Goal: Task Accomplishment & Management: Use online tool/utility

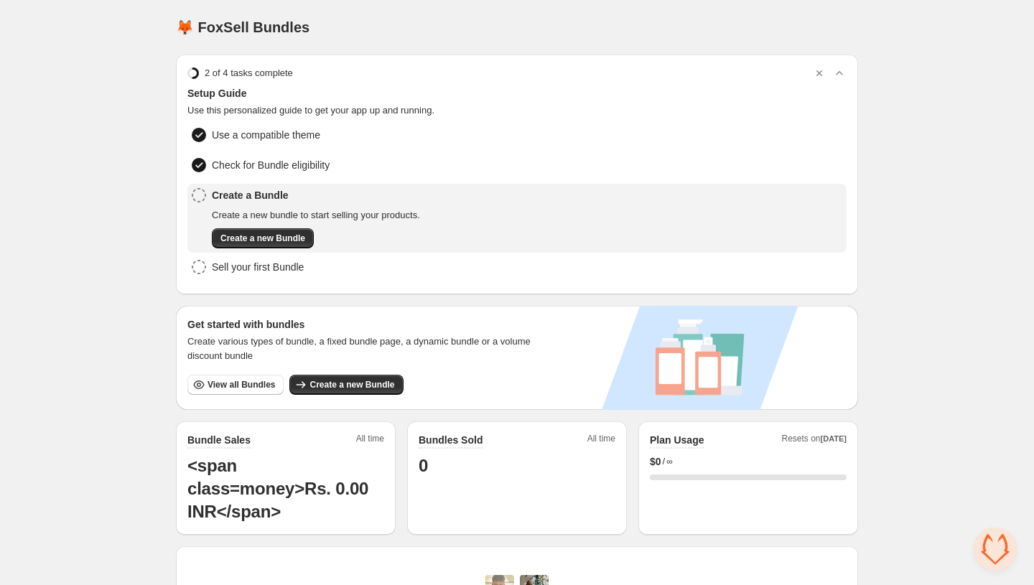
click at [111, 205] on div "Home Bundles Analytics Plan and Billing 🦊 FoxSell Bundles. This page is ready 🦊…" at bounding box center [517, 497] width 1034 height 994
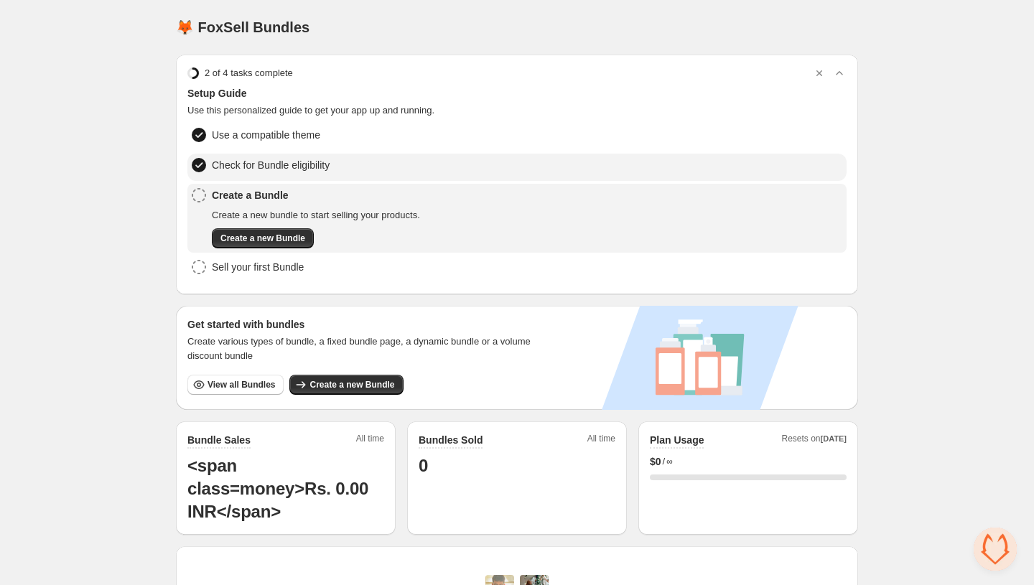
click at [259, 159] on span "Check for Bundle eligibility" at bounding box center [271, 165] width 118 height 14
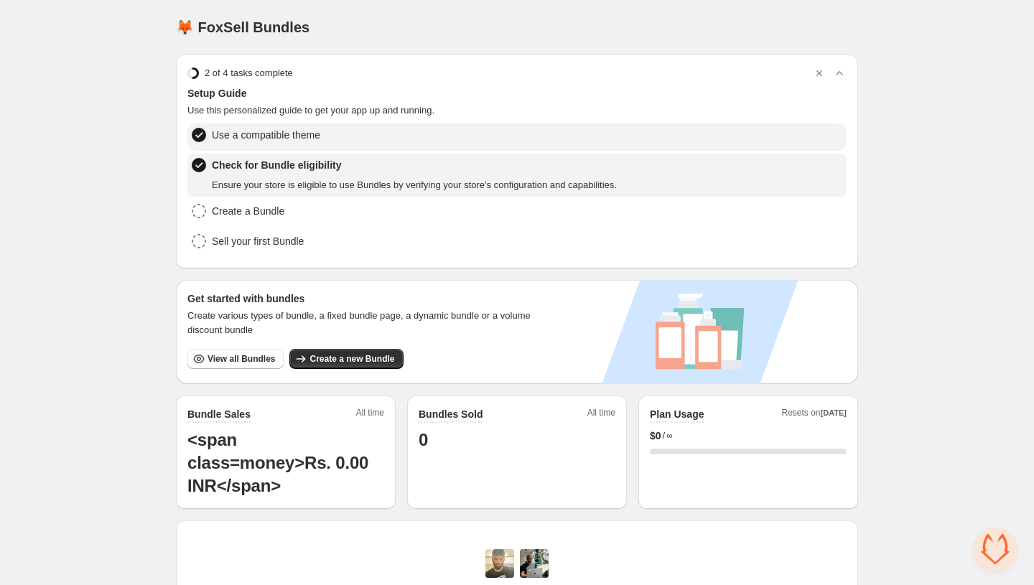
click at [259, 135] on span "Use a compatible theme" at bounding box center [266, 135] width 108 height 14
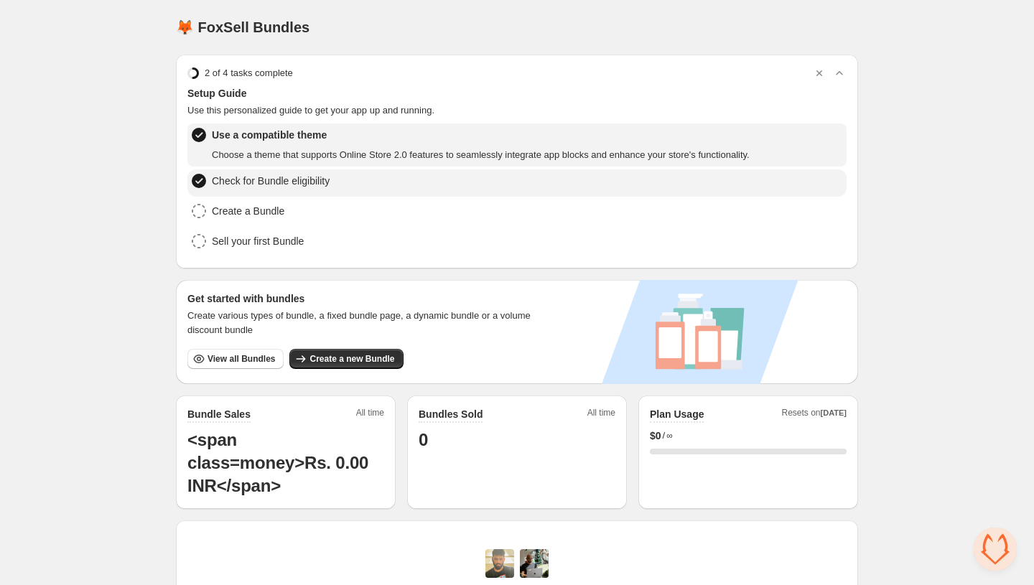
click at [259, 177] on span "Check for Bundle eligibility" at bounding box center [271, 181] width 118 height 14
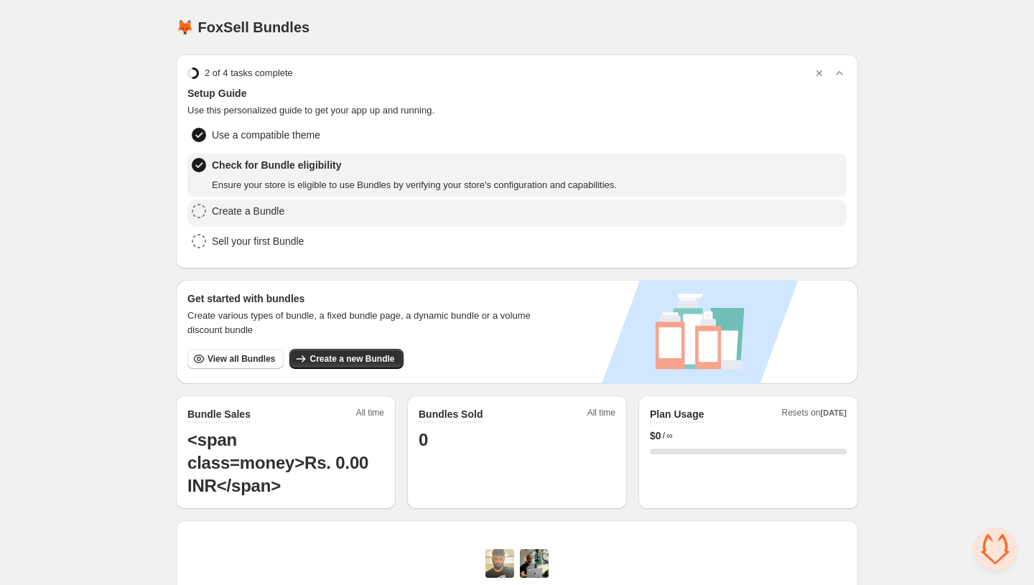
click at [259, 207] on span "Create a Bundle" at bounding box center [248, 211] width 73 height 14
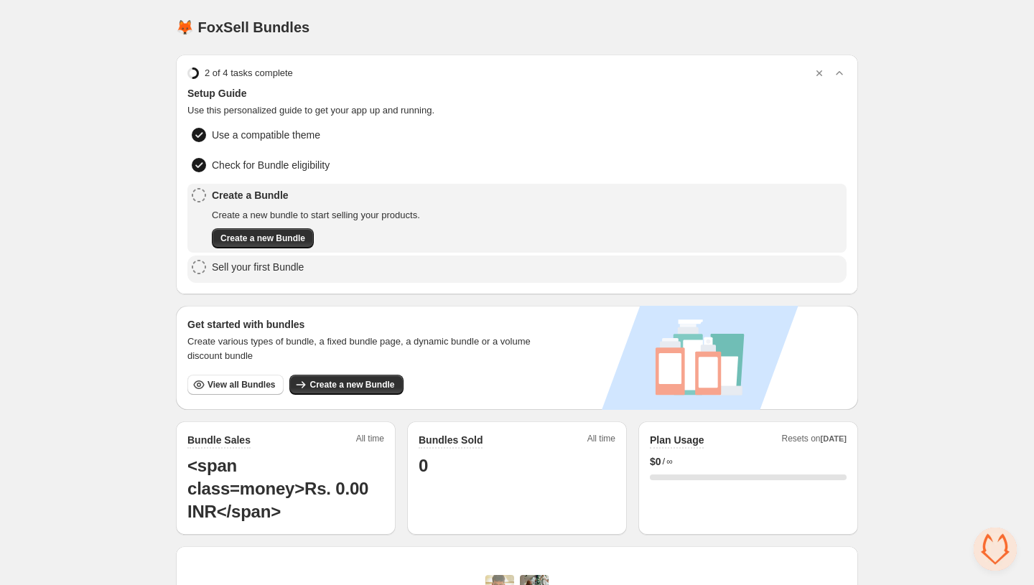
click at [257, 260] on span "Sell your first Bundle" at bounding box center [258, 267] width 92 height 14
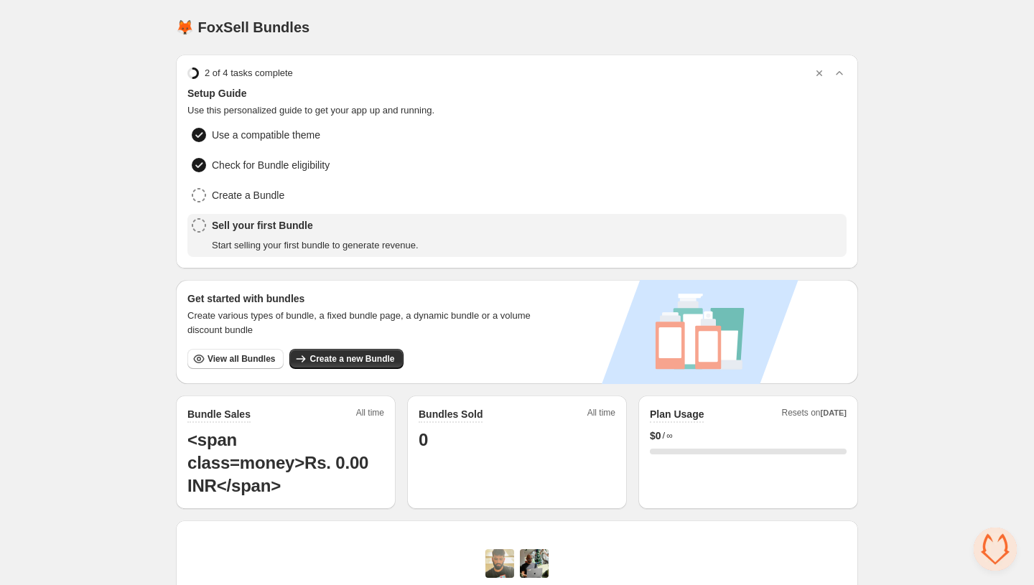
click at [155, 274] on div "Home Bundles Analytics Plan and Billing 🦊 FoxSell Bundles. This page is ready 🦊…" at bounding box center [517, 484] width 1034 height 968
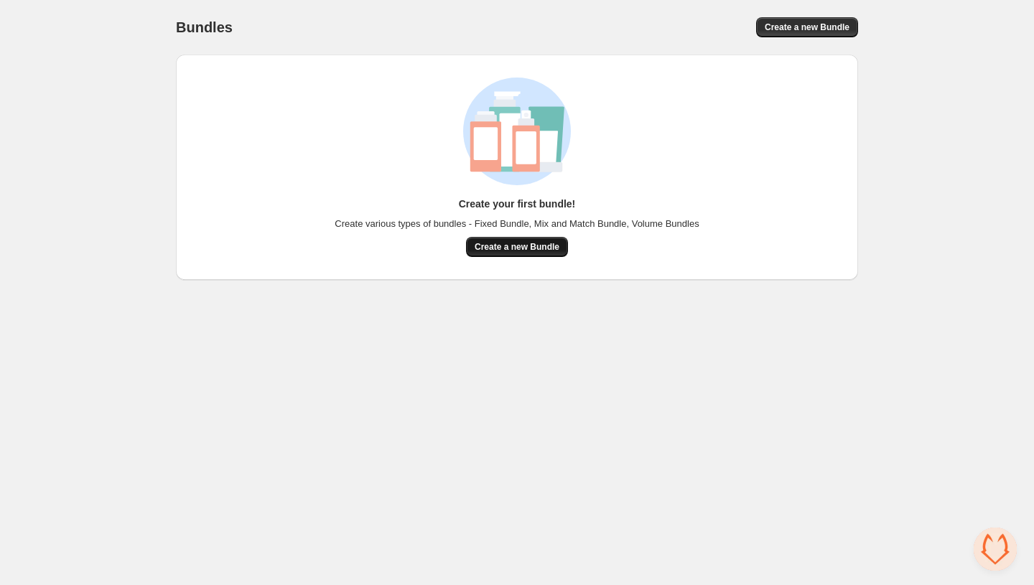
click at [506, 249] on span "Create a new Bundle" at bounding box center [517, 246] width 85 height 11
drag, startPoint x: 497, startPoint y: 142, endPoint x: 455, endPoint y: 83, distance: 72.5
click at [455, 83] on icon at bounding box center [517, 132] width 132 height 108
drag, startPoint x: 539, startPoint y: 129, endPoint x: 603, endPoint y: 43, distance: 107.7
click at [602, 43] on div "Bundles. This page is ready Bundles Create a new Bundle Create your first bundl…" at bounding box center [517, 140] width 717 height 280
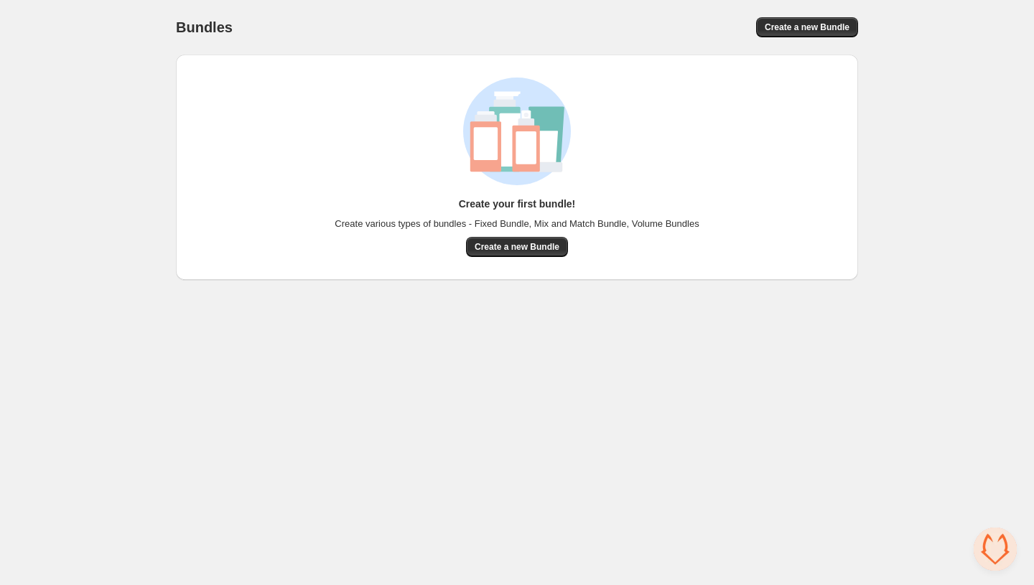
click at [618, 122] on div "Create your first bundle! Create various types of bundles - Fixed Bundle, Mix a…" at bounding box center [517, 168] width 636 height 180
click at [508, 243] on span "Create a new Bundle" at bounding box center [517, 246] width 85 height 11
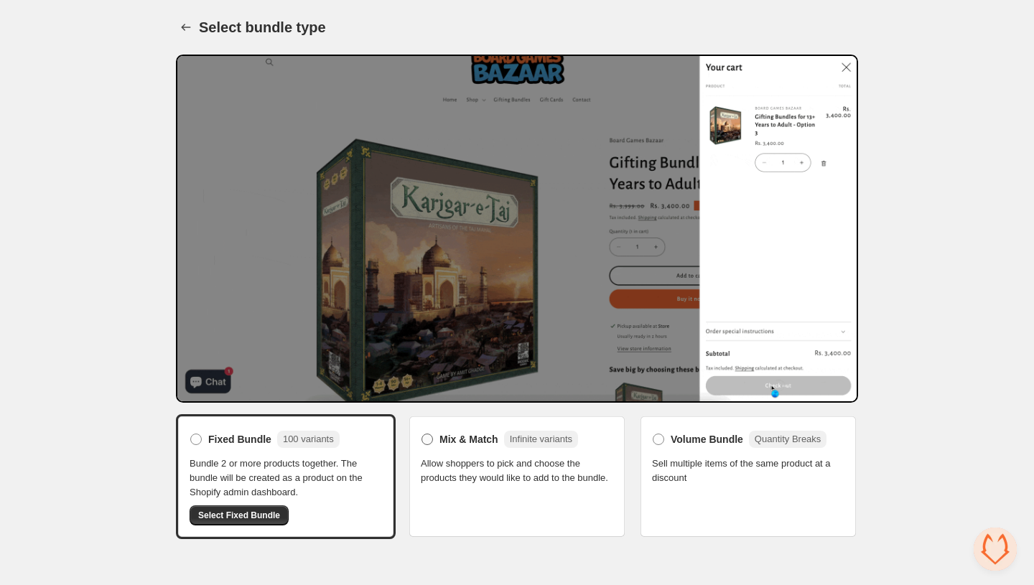
click at [465, 429] on label "Mix & Match Infinite variants" at bounding box center [499, 439] width 157 height 23
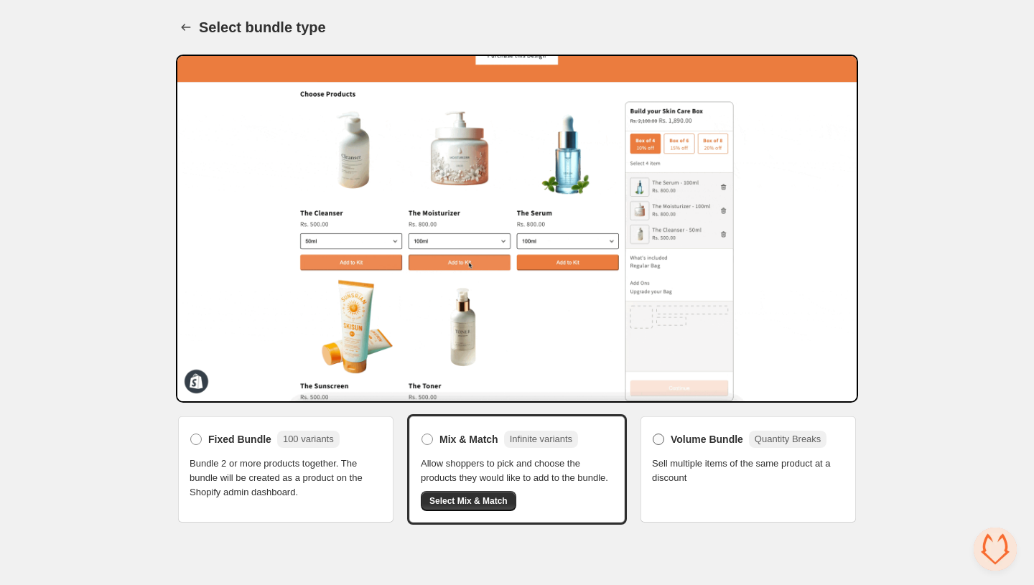
click at [684, 444] on span "Volume Bundle" at bounding box center [707, 439] width 73 height 14
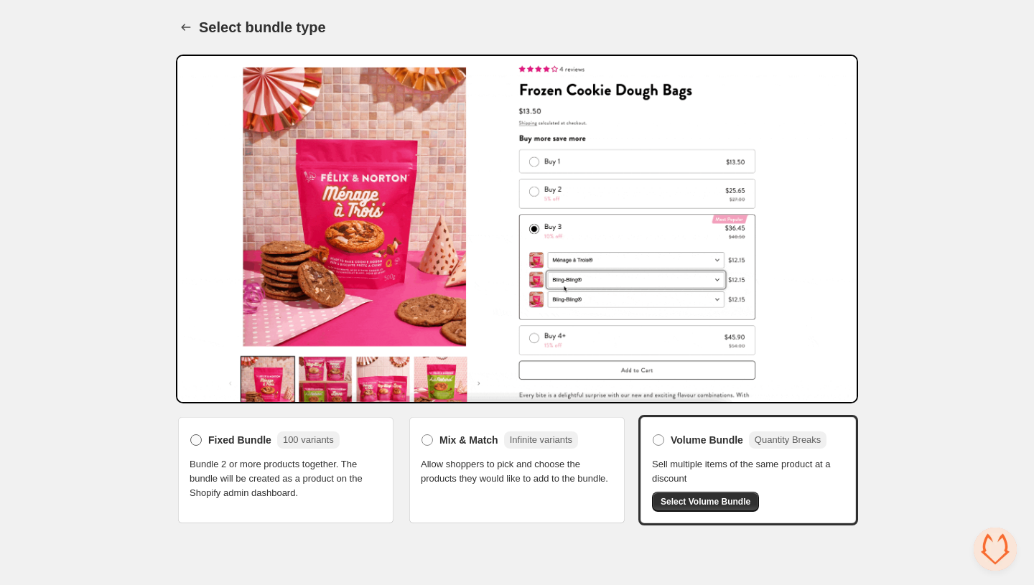
click at [282, 447] on span "100 variants" at bounding box center [308, 440] width 62 height 17
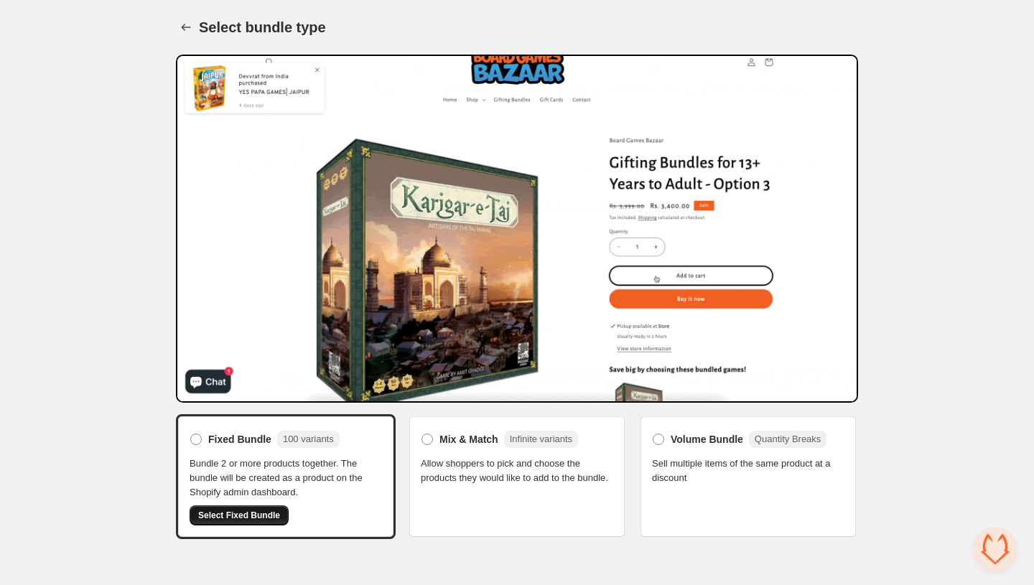
click at [241, 511] on span "Select Fixed Bundle" at bounding box center [239, 515] width 82 height 11
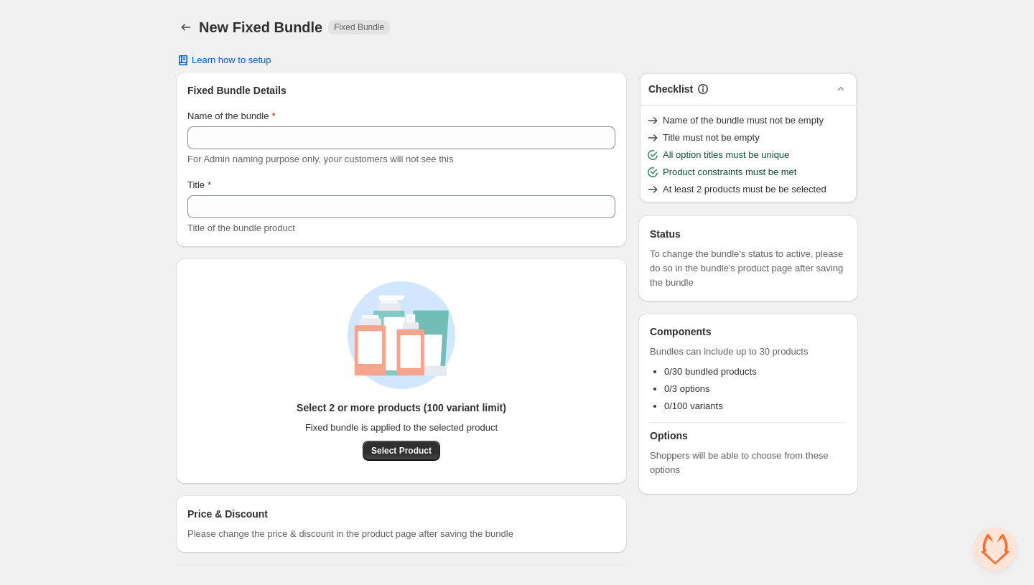
click at [70, 340] on div "Home Bundles Analytics Plan and Billing New Fixed Bundle. This page is ready Ne…" at bounding box center [517, 288] width 1034 height 577
click at [381, 446] on span "Select Product" at bounding box center [401, 450] width 60 height 11
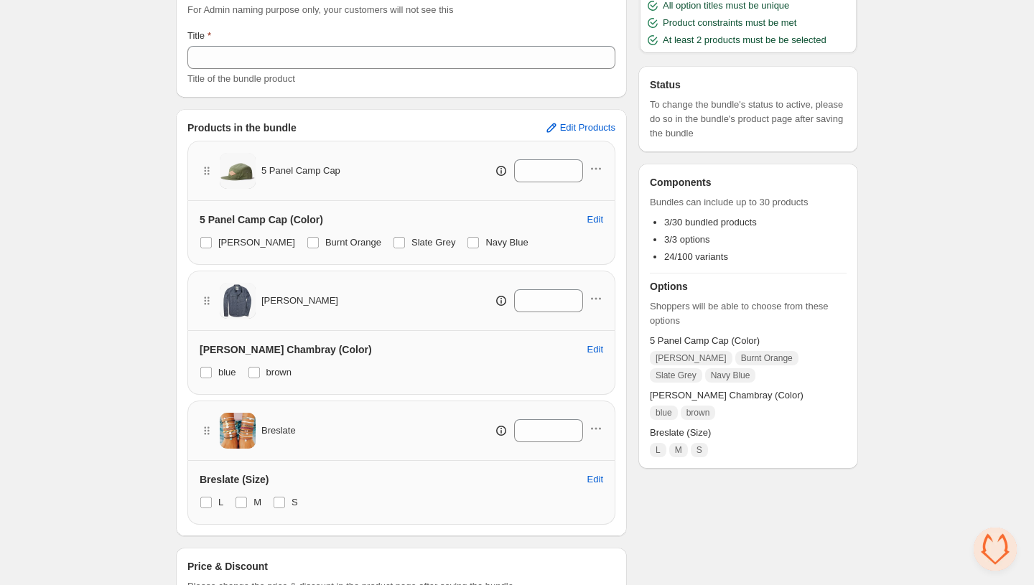
scroll to position [193, 0]
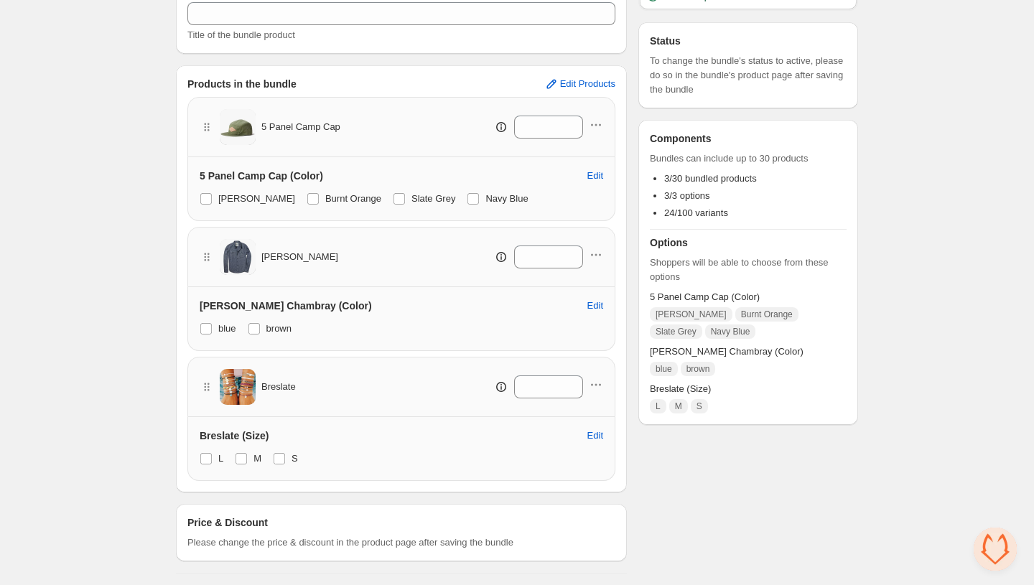
click at [433, 528] on div "Price & Discount Please change the price & discount in the product page after s…" at bounding box center [401, 533] width 428 height 34
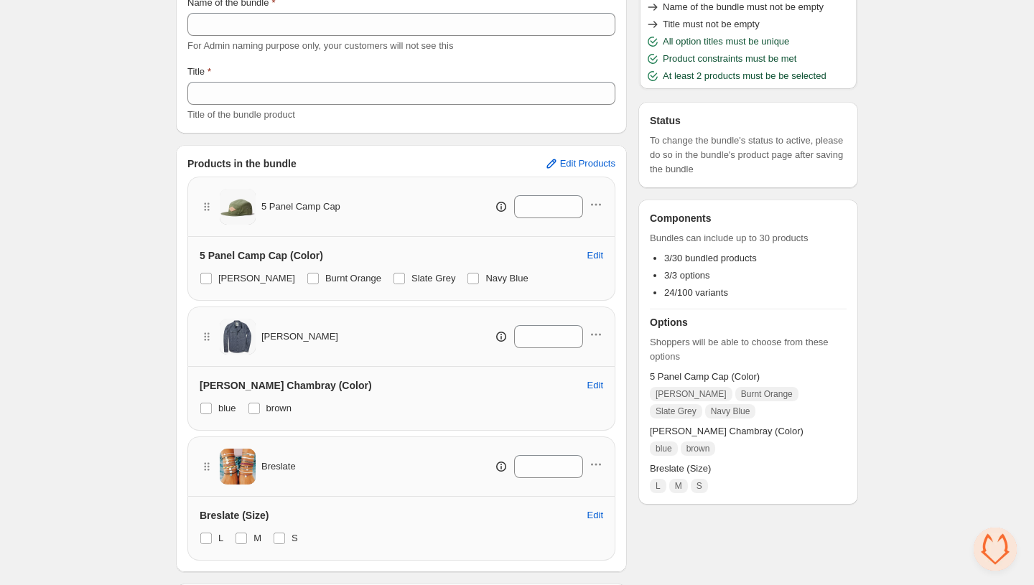
scroll to position [0, 0]
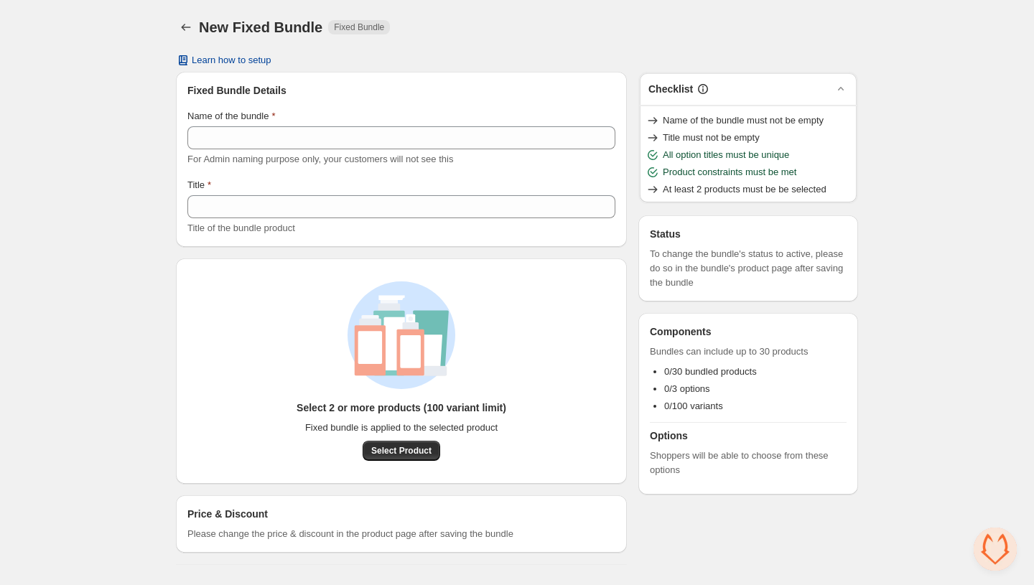
click at [238, 59] on span "Learn how to setup" at bounding box center [232, 60] width 80 height 11
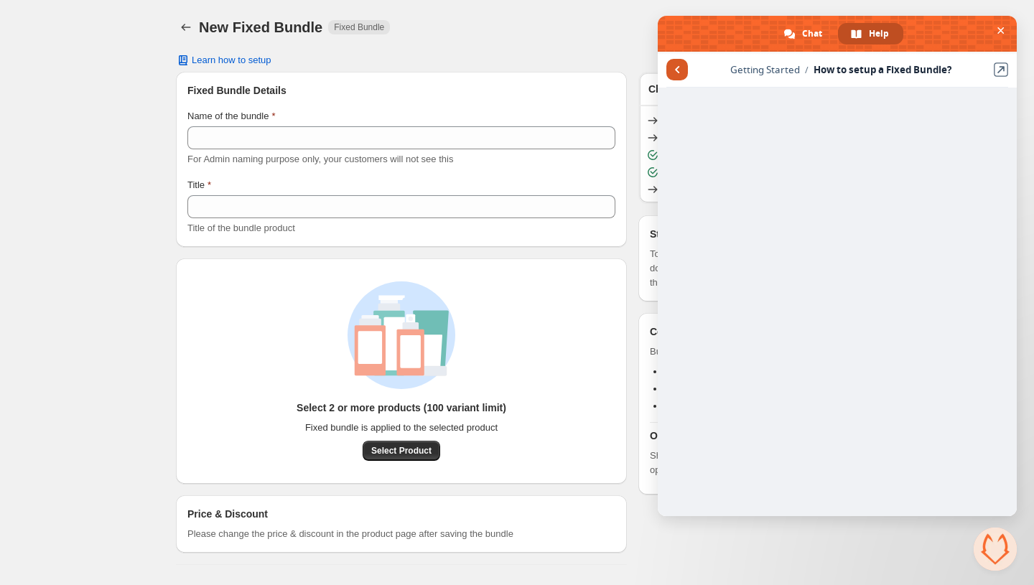
click at [676, 67] on span at bounding box center [677, 69] width 5 height 7
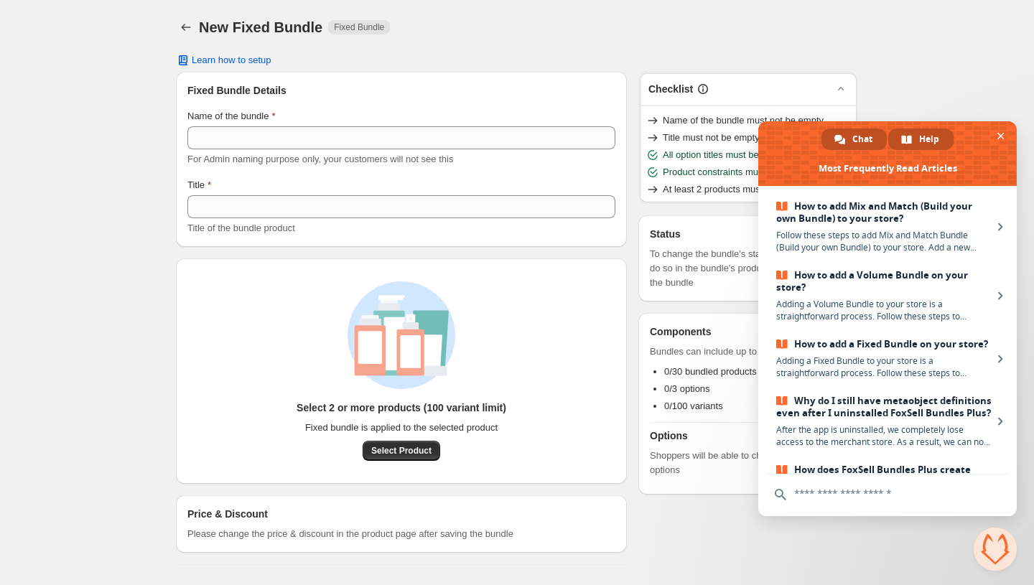
click at [850, 134] on link "Chat" at bounding box center [853, 140] width 65 height 22
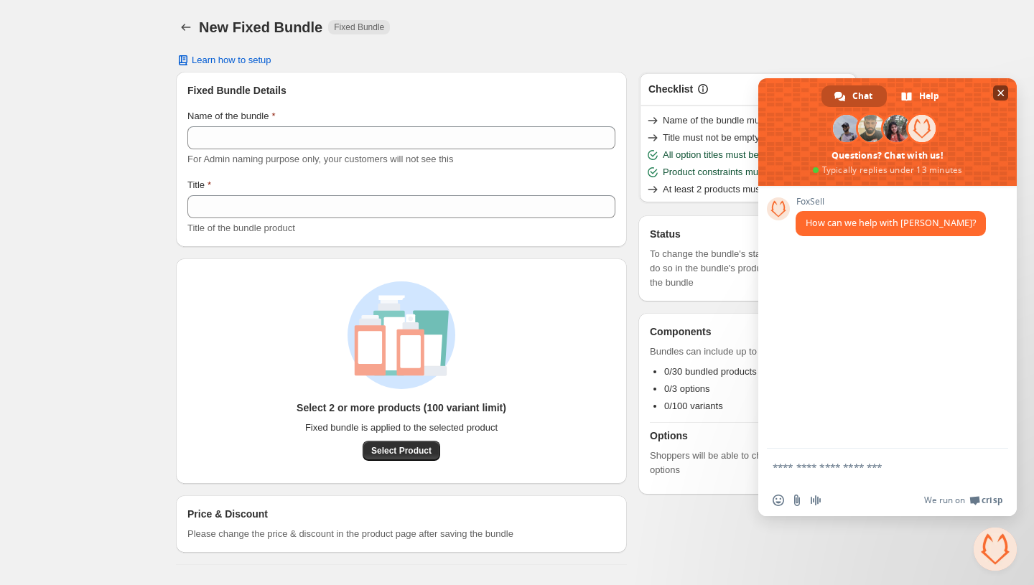
click at [998, 92] on span "Close chat" at bounding box center [1000, 92] width 7 height 9
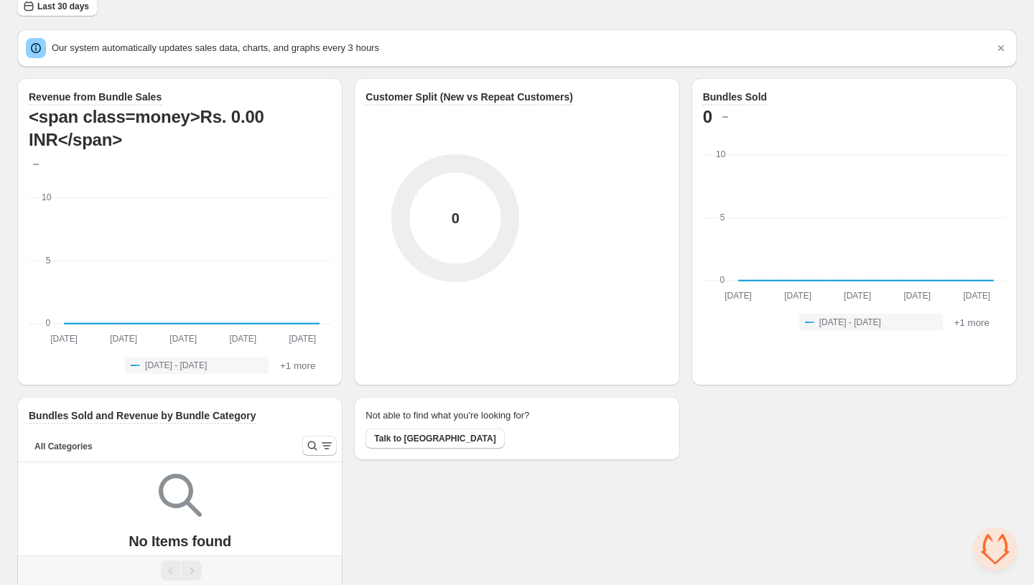
scroll to position [100, 0]
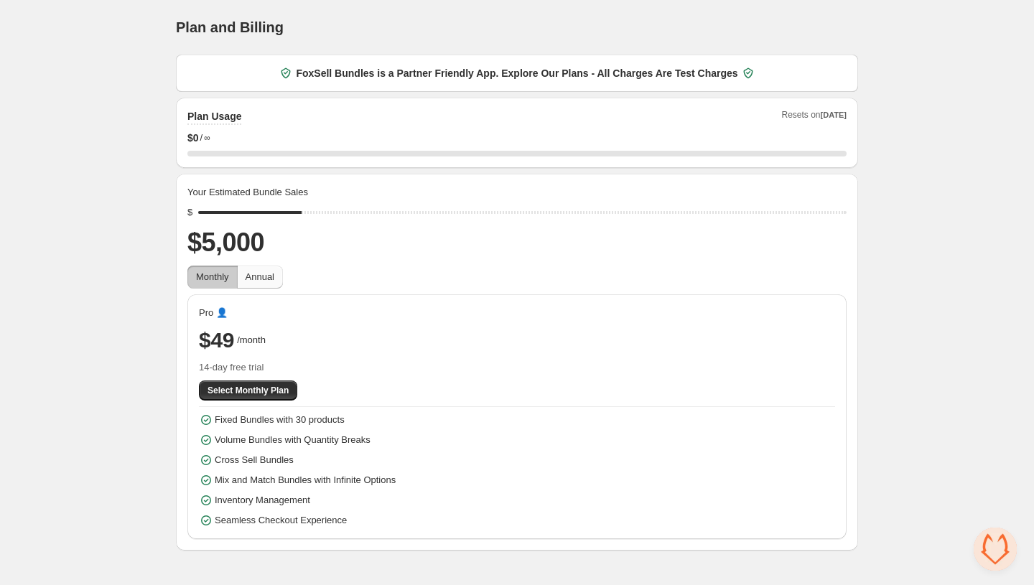
click at [249, 273] on span "Annual" at bounding box center [260, 276] width 29 height 11
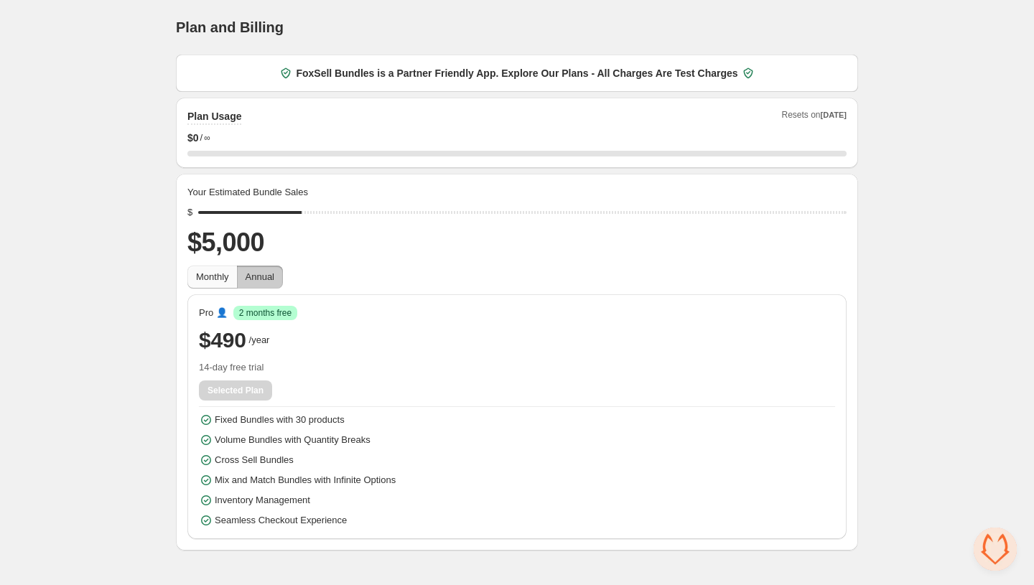
click at [214, 281] on span "Monthly" at bounding box center [212, 276] width 33 height 11
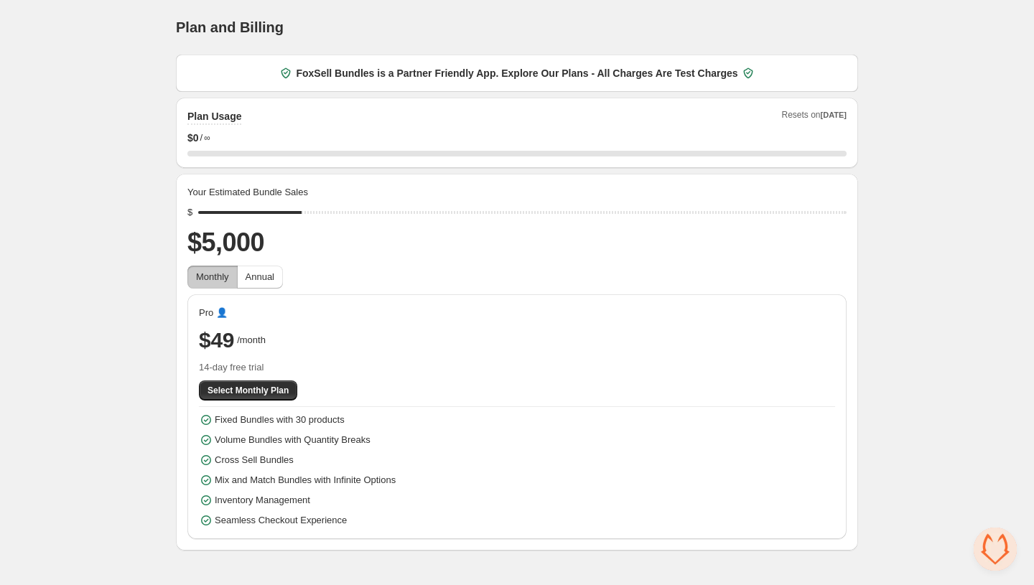
click at [131, 222] on div "Home Bundles Analytics Plan and Billing Plan and Billing. This page is ready Pl…" at bounding box center [517, 275] width 1034 height 551
